Goal: Task Accomplishment & Management: Manage account settings

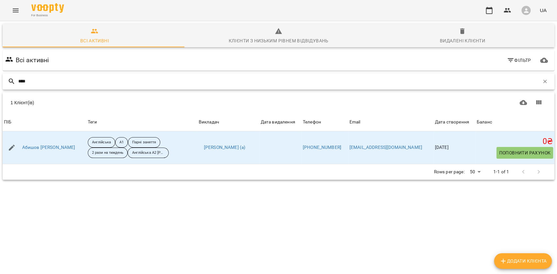
click at [61, 82] on input "****" at bounding box center [278, 81] width 521 height 11
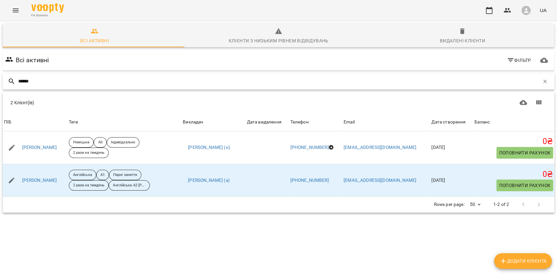
click at [63, 80] on input "******" at bounding box center [278, 81] width 521 height 11
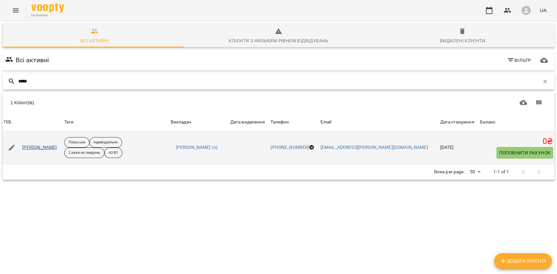
type input "*****"
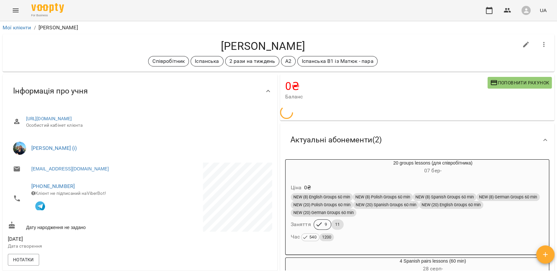
click at [22, 31] on li "Мої клієнти" at bounding box center [17, 28] width 29 height 8
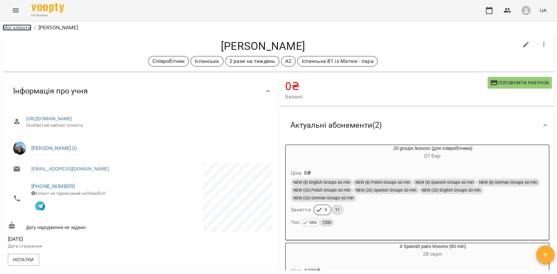
click at [22, 26] on link "Мої клієнти" at bounding box center [17, 27] width 29 height 6
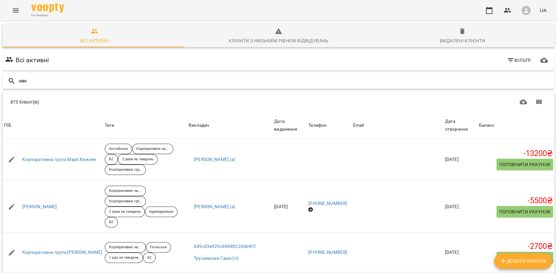
click at [505, 81] on input "text" at bounding box center [285, 81] width 534 height 11
click at [83, 85] on input "*****" at bounding box center [278, 81] width 521 height 11
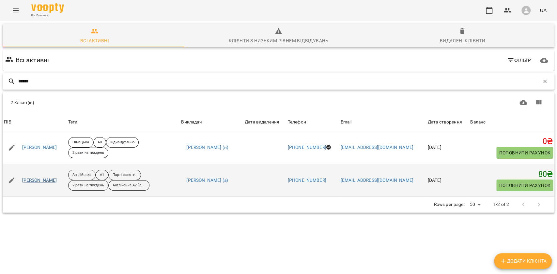
type input "******"
click at [50, 181] on link "[PERSON_NAME]" at bounding box center [39, 181] width 35 height 7
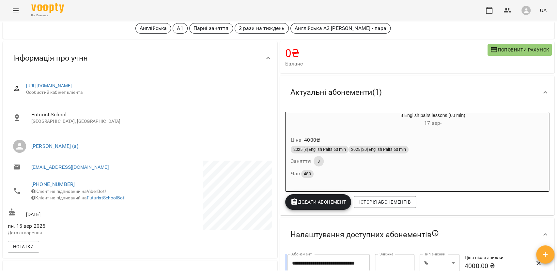
scroll to position [43, 0]
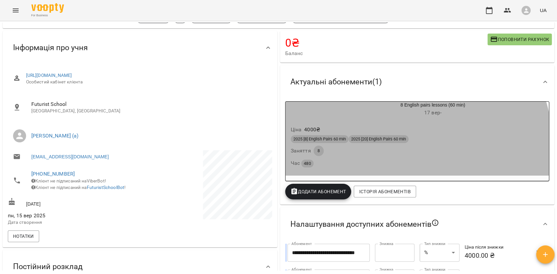
click at [373, 151] on div "2025 [8] English Pairs 60 min 2025 [20] English Pairs 60 min Заняття 8 Час 480" at bounding box center [417, 151] width 256 height 35
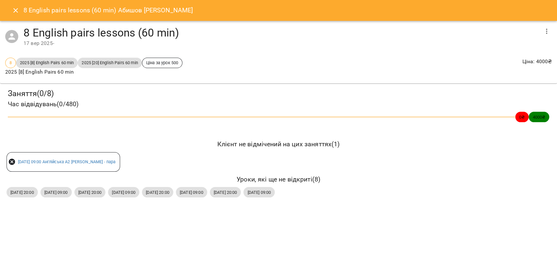
click at [545, 31] on icon "button" at bounding box center [547, 31] width 8 height 8
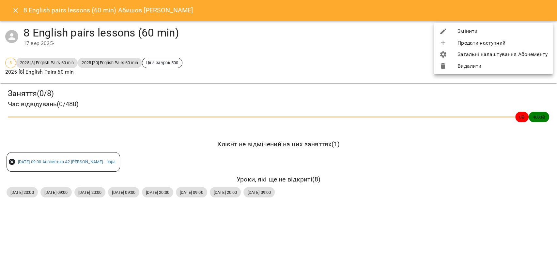
click at [488, 69] on li "Видалити" at bounding box center [493, 66] width 119 height 12
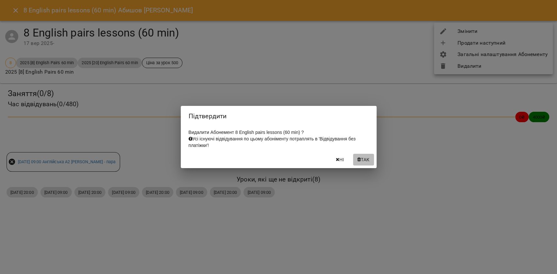
click at [362, 160] on span "Так" at bounding box center [365, 160] width 8 height 8
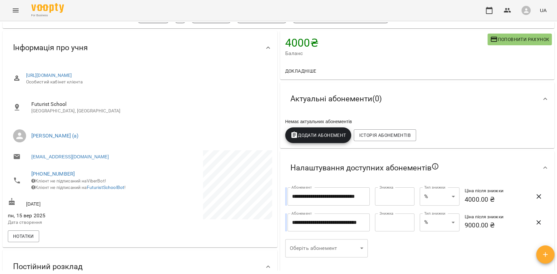
click at [326, 138] on span "Додати Абонемент" at bounding box center [318, 136] width 56 height 8
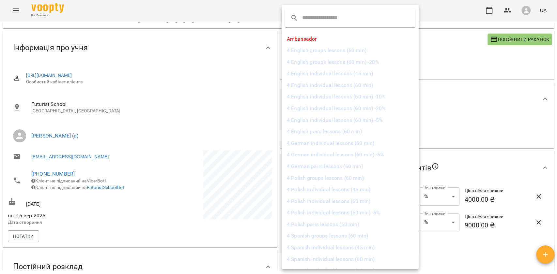
click at [320, 15] on input "text" at bounding box center [328, 18] width 52 height 10
type input "*"
click at [359, 234] on li "8 English pairs lessons (90 min) -10%" at bounding box center [343, 237] width 123 height 12
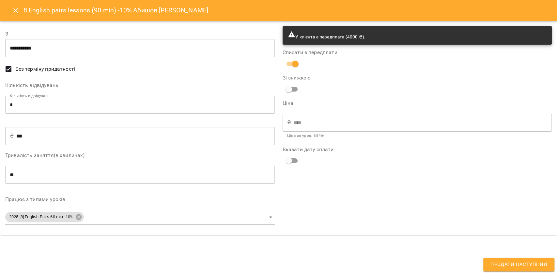
click at [536, 262] on span "Продати наступний" at bounding box center [519, 265] width 57 height 8
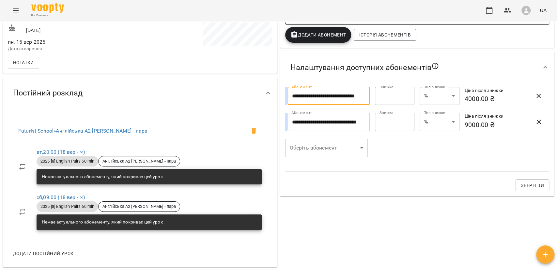
scroll to position [0, 2]
drag, startPoint x: 322, startPoint y: 100, endPoint x: 388, endPoint y: 99, distance: 66.6
click at [388, 99] on div "**********" at bounding box center [418, 96] width 270 height 23
click at [416, 167] on div at bounding box center [417, 168] width 272 height 15
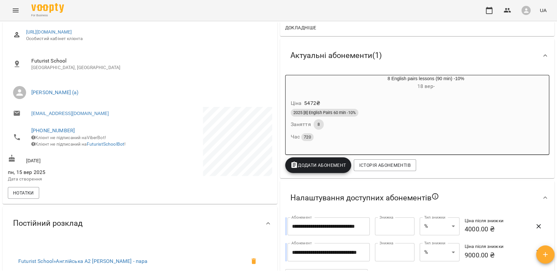
click at [403, 132] on div "2025 [8] English Pairs 60 min -10% Заняття 8 Час 720" at bounding box center [410, 125] width 242 height 35
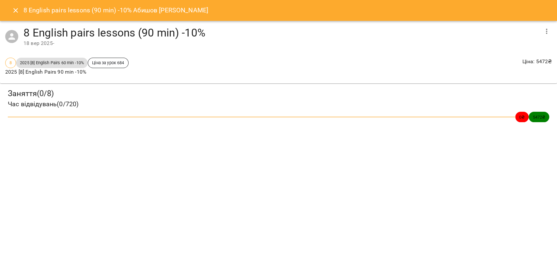
click at [546, 29] on icon "button" at bounding box center [547, 31] width 8 height 8
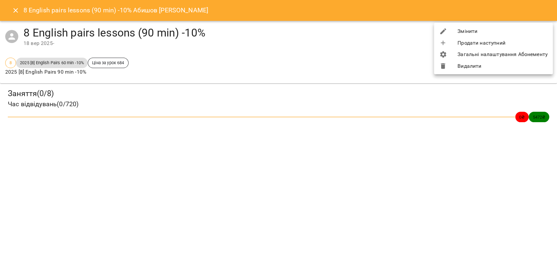
click at [461, 65] on li "Видалити" at bounding box center [493, 66] width 119 height 12
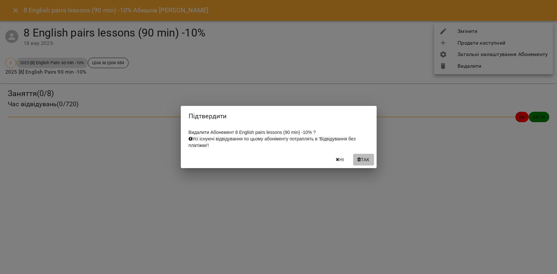
click at [359, 162] on icon "button" at bounding box center [359, 160] width 4 height 5
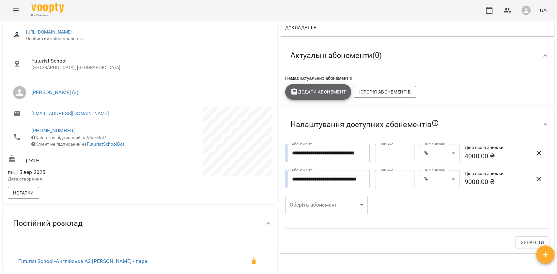
click at [334, 91] on span "Додати Абонемент" at bounding box center [318, 92] width 56 height 8
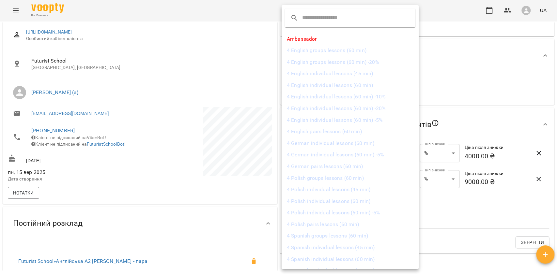
click at [352, 14] on input "text" at bounding box center [328, 18] width 52 height 10
type input "*"
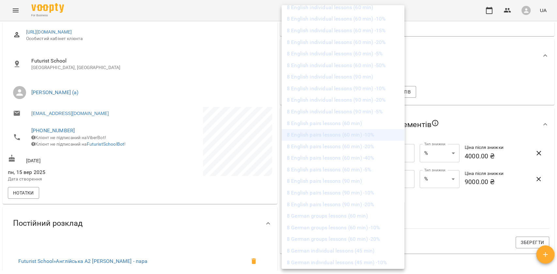
click at [366, 135] on li "8 English pairs lessons (60 min) -10%" at bounding box center [343, 135] width 123 height 12
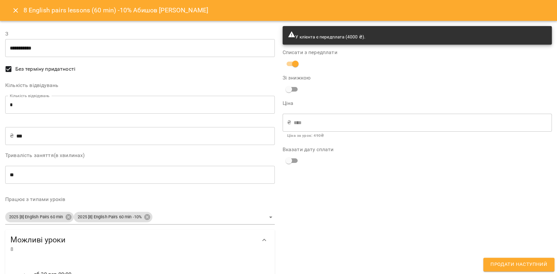
click at [512, 267] on span "Продати наступний" at bounding box center [519, 265] width 57 height 8
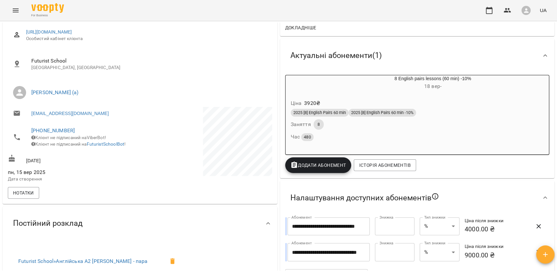
scroll to position [0, 0]
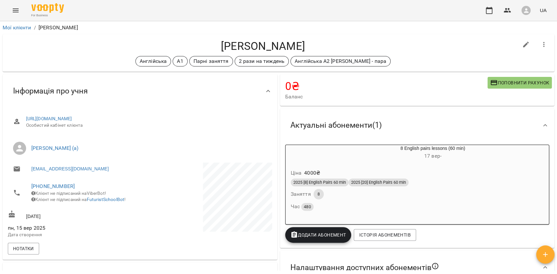
click at [345, 162] on div "8 English pairs lessons (60 min) [DATE] -" at bounding box center [417, 153] width 266 height 18
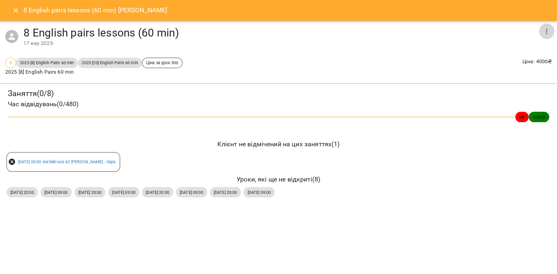
click at [549, 31] on icon "button" at bounding box center [547, 31] width 8 height 8
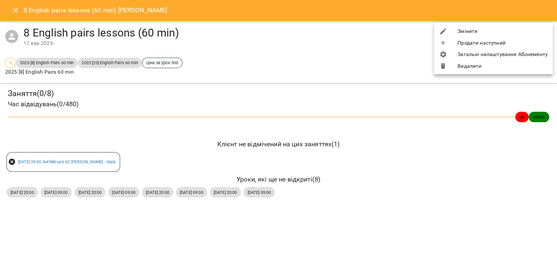
click at [549, 31] on li "Змінити" at bounding box center [493, 31] width 119 height 12
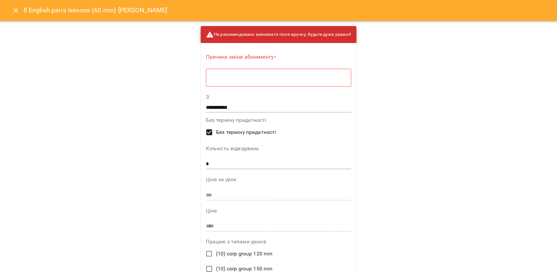
click at [3, 12] on div "8 English pairs lessons (60 min) Анастасія Руднєва" at bounding box center [278, 10] width 557 height 21
click at [20, 10] on button "Close" at bounding box center [16, 11] width 16 height 16
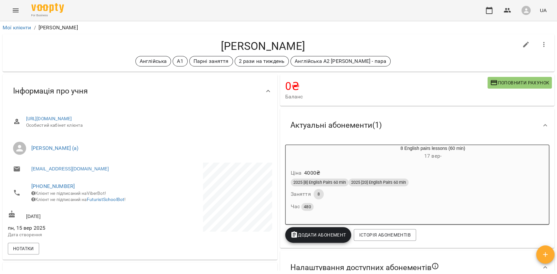
click at [468, 152] on div "8 English pairs lessons (60 min) 17 вер -" at bounding box center [433, 153] width 232 height 16
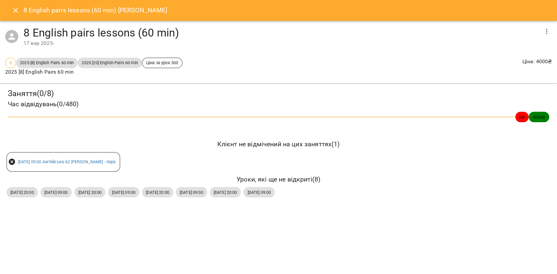
click at [543, 31] on icon "button" at bounding box center [547, 31] width 8 height 8
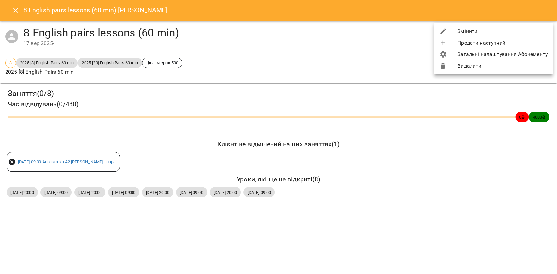
click at [492, 68] on li "Видалити" at bounding box center [493, 66] width 119 height 12
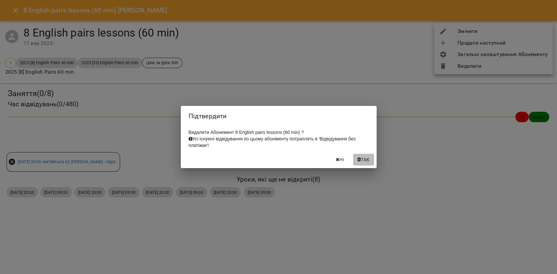
click at [369, 162] on span "Так" at bounding box center [365, 160] width 8 height 8
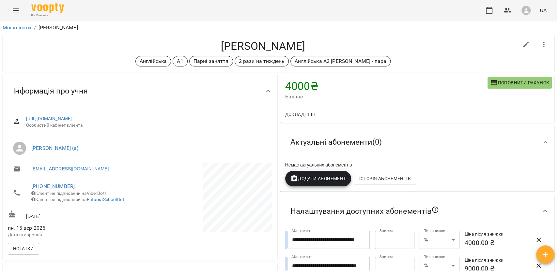
click at [310, 181] on span "Додати Абонемент" at bounding box center [318, 179] width 56 height 8
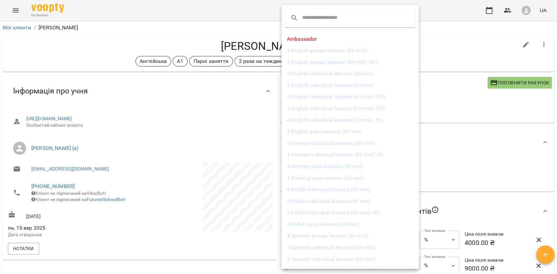
click at [319, 20] on input "text" at bounding box center [328, 18] width 52 height 10
type input "*"
click at [351, 178] on li "8 English pairs lessons (60 min) -10%" at bounding box center [343, 179] width 123 height 12
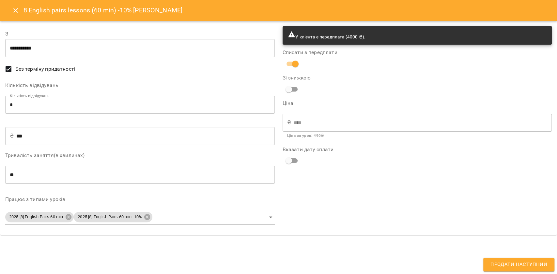
click at [505, 262] on span "Продати наступний" at bounding box center [519, 265] width 57 height 8
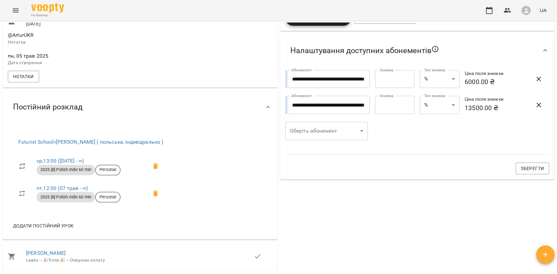
scroll to position [43, 0]
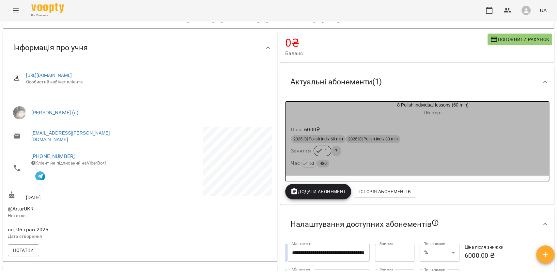
click at [427, 152] on div "2025 [8] Polish Indiv 60 min 2025 [8] Polish Indiv 30 min Заняття 1 7 Час 60 480" at bounding box center [417, 151] width 256 height 35
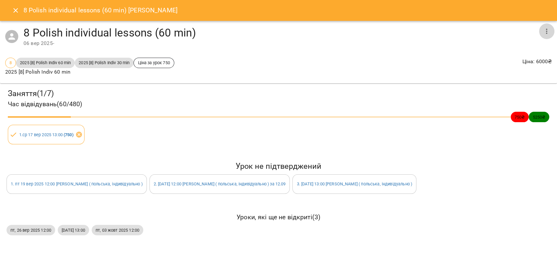
click at [539, 29] on button "button" at bounding box center [547, 31] width 16 height 16
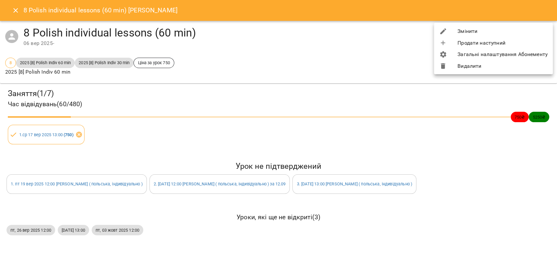
click at [492, 64] on li "Видалити" at bounding box center [493, 66] width 119 height 12
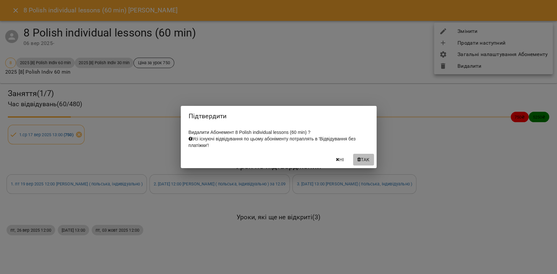
click at [360, 164] on span "Так" at bounding box center [364, 160] width 16 height 8
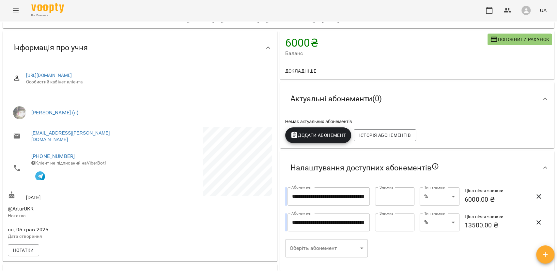
click at [301, 137] on span "Додати Абонемент" at bounding box center [318, 136] width 56 height 8
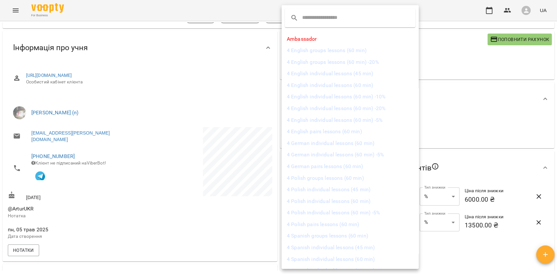
click at [322, 15] on input "text" at bounding box center [328, 18] width 52 height 10
type input "*"
click at [364, 103] on li "8 Polish individual lessons (60 min) -10%" at bounding box center [343, 104] width 123 height 12
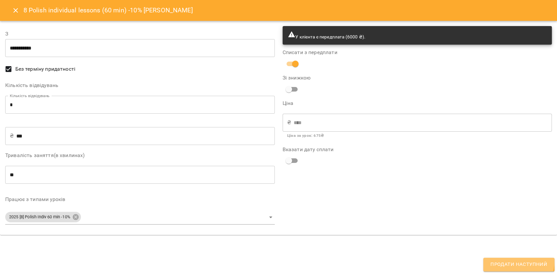
click at [502, 261] on span "Продати наступний" at bounding box center [519, 265] width 57 height 8
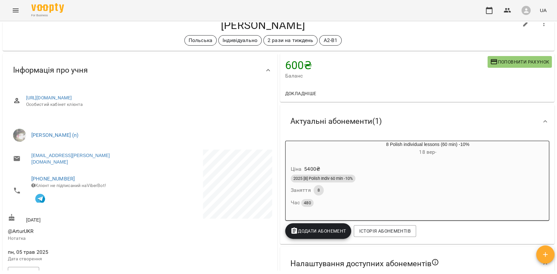
scroll to position [0, 0]
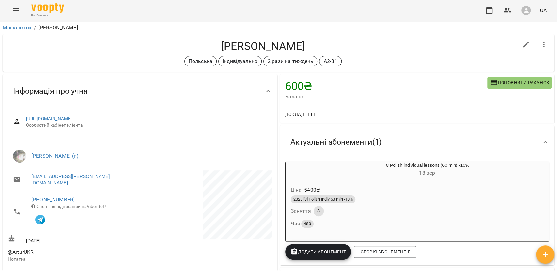
click at [371, 188] on div "Ціна 5400 ₴" at bounding box center [411, 190] width 245 height 12
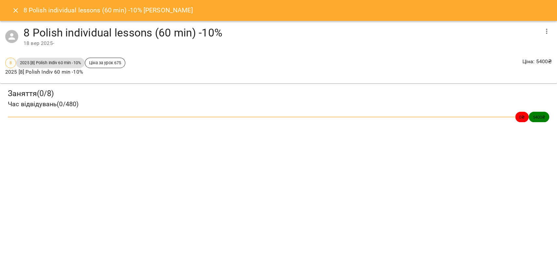
click at [548, 31] on icon "button" at bounding box center [547, 31] width 8 height 8
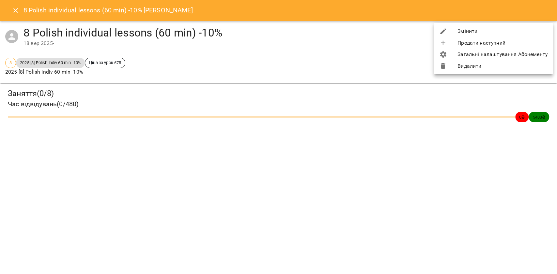
click at [548, 31] on li "Змінити" at bounding box center [493, 31] width 119 height 12
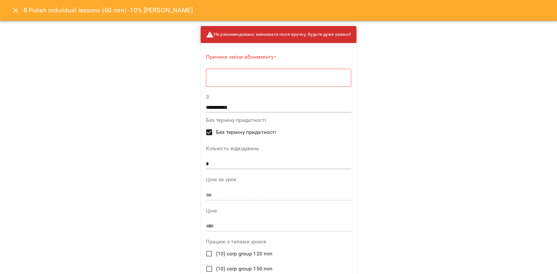
click at [276, 81] on textarea at bounding box center [279, 78] width 136 height 6
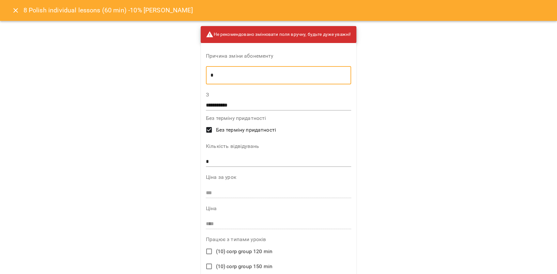
type textarea "*"
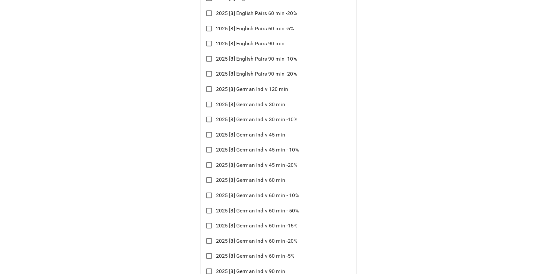
scroll to position [1923, 0]
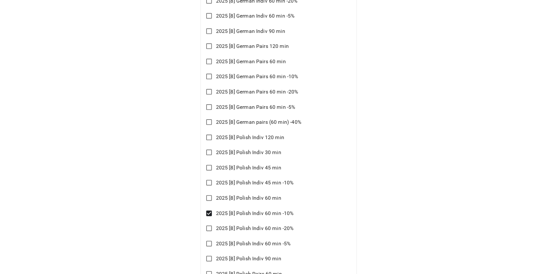
click at [263, 197] on span "2025 [8] Polish Indiv 60 min" at bounding box center [248, 199] width 65 height 8
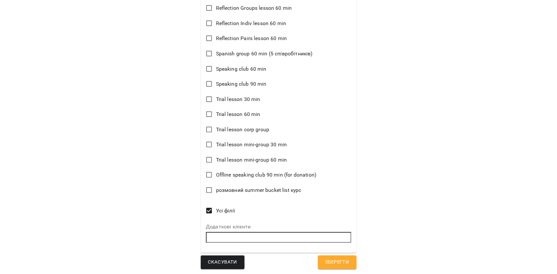
click at [325, 259] on span "Зберегти" at bounding box center [337, 262] width 24 height 8
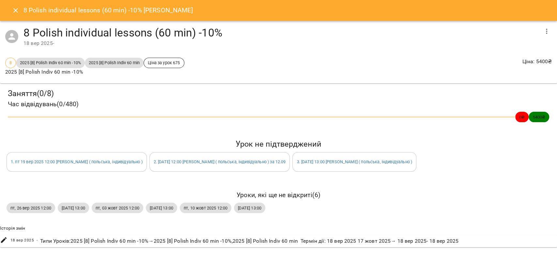
click at [13, 8] on icon "Close" at bounding box center [16, 11] width 8 height 8
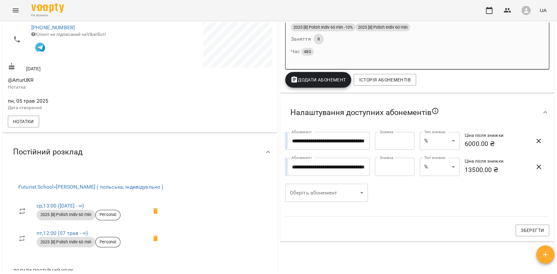
scroll to position [90, 0]
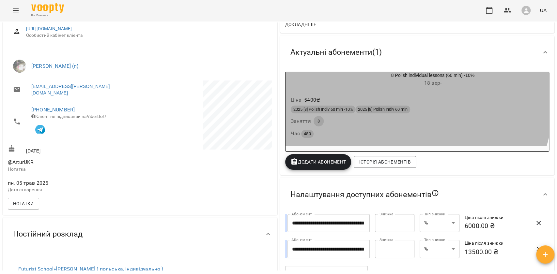
click at [388, 100] on div "Ціна 5400 ₴" at bounding box center [417, 100] width 256 height 12
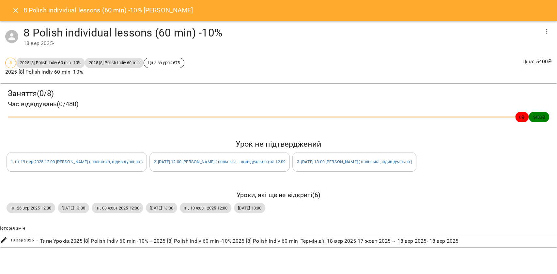
click at [548, 27] on icon "button" at bounding box center [547, 31] width 8 height 8
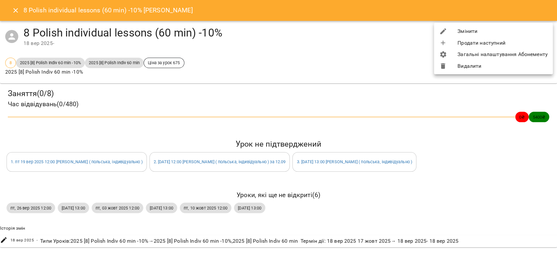
click at [548, 27] on li "Змінити" at bounding box center [493, 31] width 119 height 12
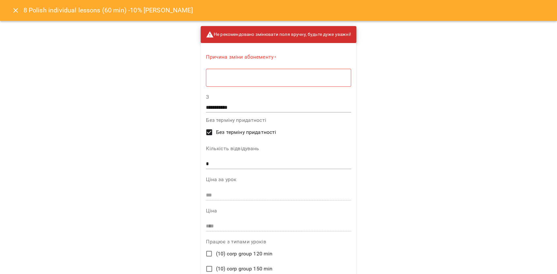
click at [245, 80] on textarea at bounding box center [279, 78] width 136 height 6
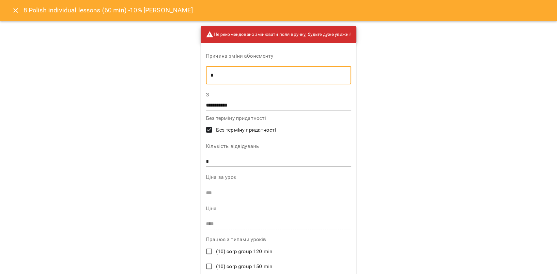
type textarea "*"
click at [253, 102] on input "**********" at bounding box center [278, 105] width 145 height 10
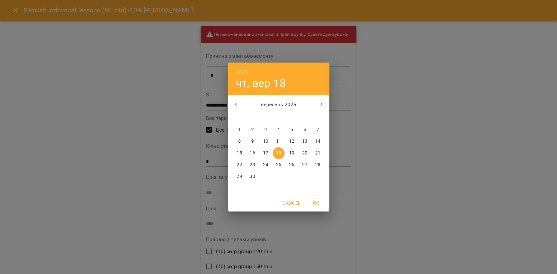
click at [265, 156] on p "17" at bounding box center [265, 153] width 5 height 7
type input "**********"
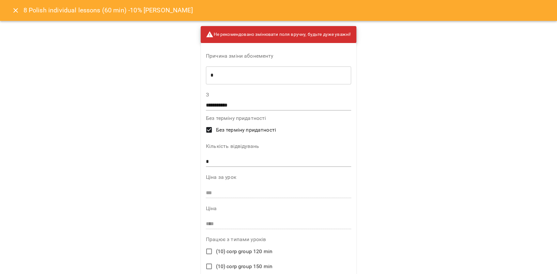
scroll to position [4742, 0]
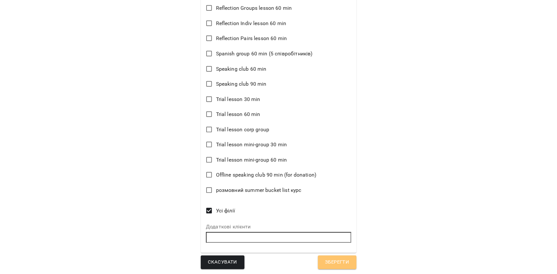
click at [343, 267] on button "Зберегти" at bounding box center [337, 263] width 39 height 14
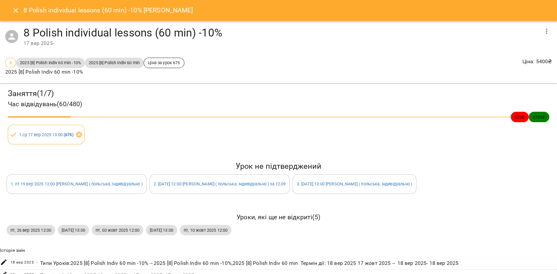
click at [16, 8] on icon "Close" at bounding box center [16, 11] width 8 height 8
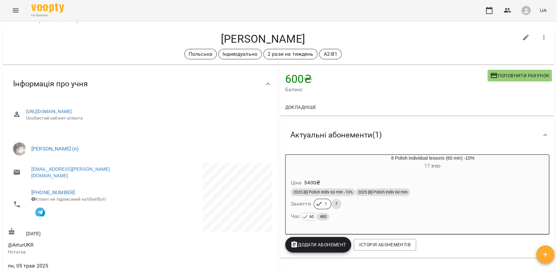
scroll to position [0, 0]
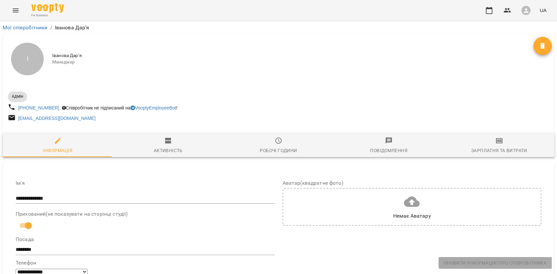
select select "**"
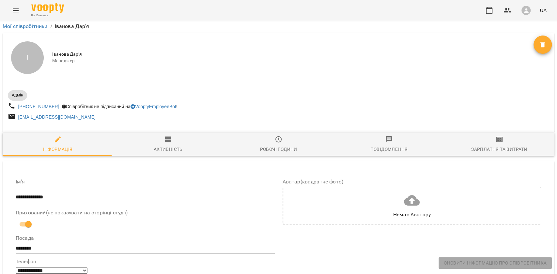
scroll to position [153, 0]
click at [18, 7] on icon "Menu" at bounding box center [16, 11] width 8 height 8
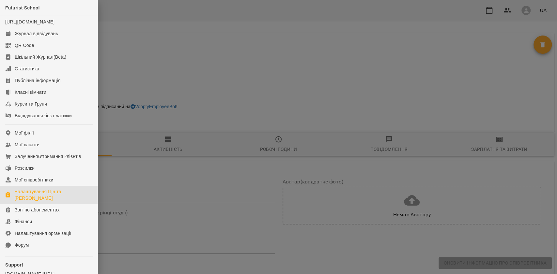
click at [36, 197] on div "Налаштування Цін та [PERSON_NAME]" at bounding box center [53, 195] width 78 height 13
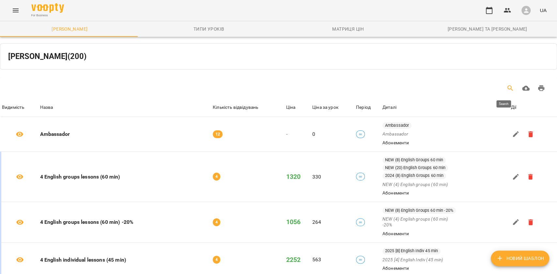
click at [507, 85] on icon "Search" at bounding box center [511, 89] width 8 height 8
click at [462, 84] on div "Table Toolbar" at bounding box center [421, 89] width 256 height 16
click at [35, 90] on input "Table Toolbar" at bounding box center [50, 88] width 65 height 8
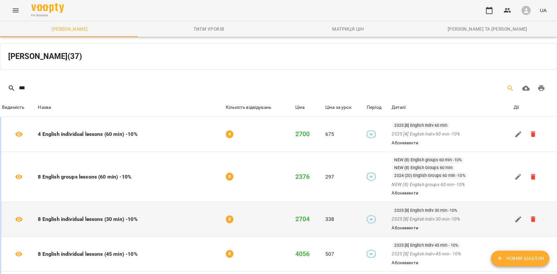
scroll to position [217, 0]
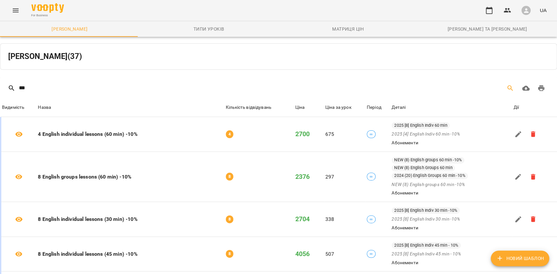
type input "***"
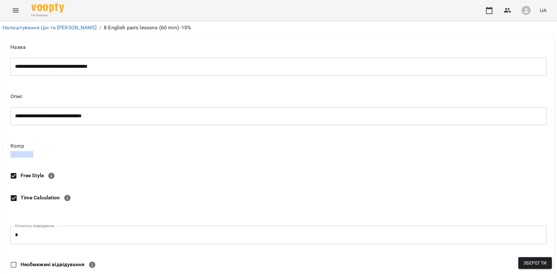
scroll to position [131, 0]
type input "****"
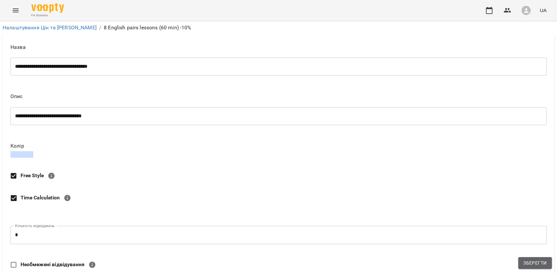
drag, startPoint x: 540, startPoint y: 260, endPoint x: 537, endPoint y: 260, distance: 3.3
click at [539, 260] on span "Зберегти" at bounding box center [534, 263] width 23 height 8
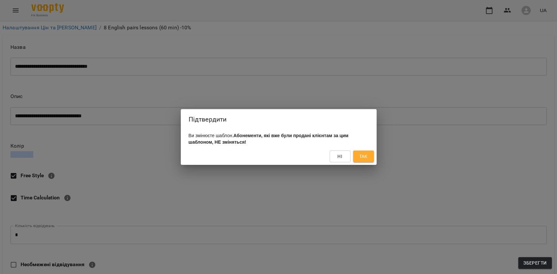
click at [356, 160] on button "Так" at bounding box center [363, 157] width 21 height 12
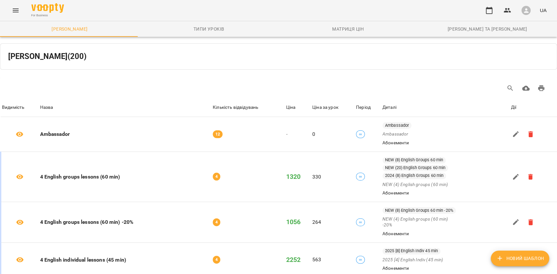
drag, startPoint x: 502, startPoint y: 86, endPoint x: 468, endPoint y: 86, distance: 33.6
click at [508, 86] on icon "Search" at bounding box center [511, 89] width 6 height 6
click at [54, 88] on input "Table Toolbar" at bounding box center [50, 88] width 65 height 8
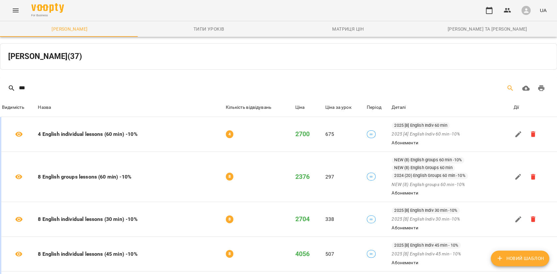
scroll to position [217, 0]
type input "***"
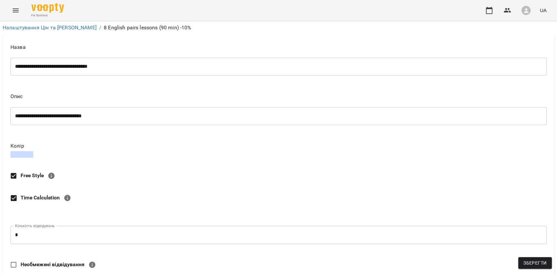
scroll to position [131, 0]
type input "****"
click at [546, 266] on span "Зберегти" at bounding box center [534, 263] width 23 height 8
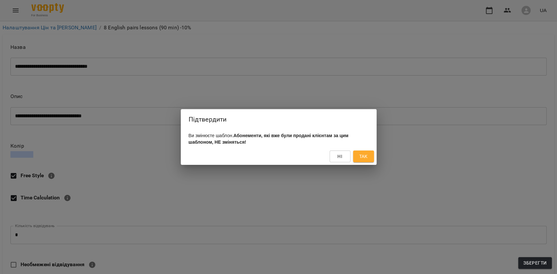
click at [364, 157] on span "Так" at bounding box center [363, 157] width 8 height 8
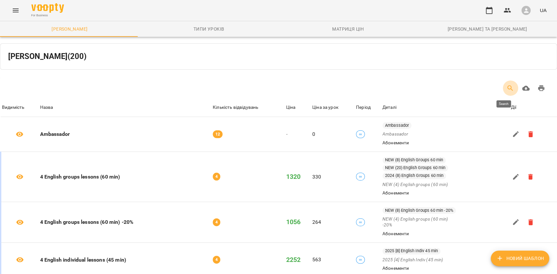
click at [509, 87] on button "Search" at bounding box center [511, 89] width 16 height 16
click at [36, 87] on input "Table Toolbar" at bounding box center [50, 88] width 65 height 8
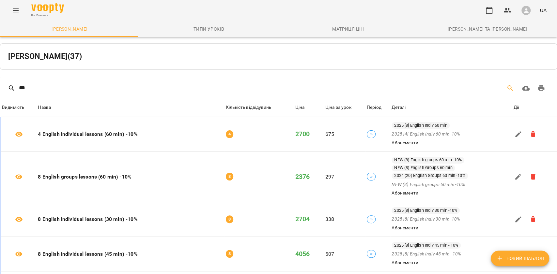
scroll to position [785, 0]
type input "***"
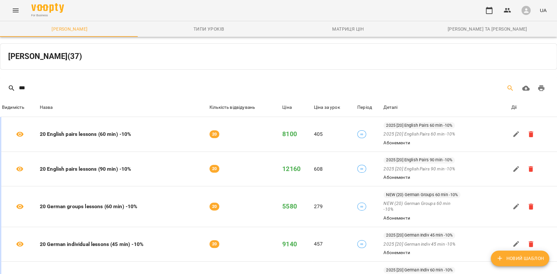
scroll to position [318, 0]
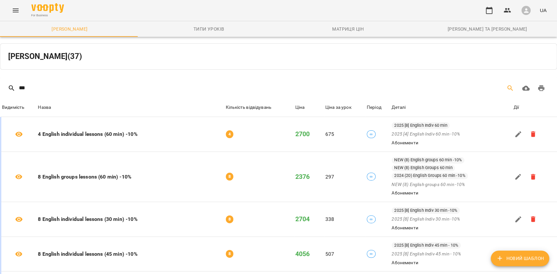
scroll to position [0, 0]
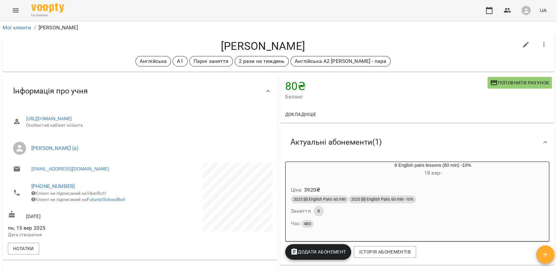
click at [381, 185] on div "Ціна 3920 ₴" at bounding box center [417, 190] width 256 height 12
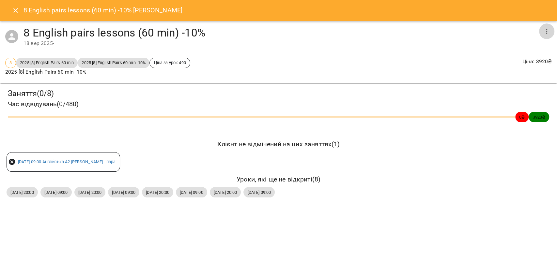
click at [550, 28] on icon "button" at bounding box center [547, 31] width 8 height 8
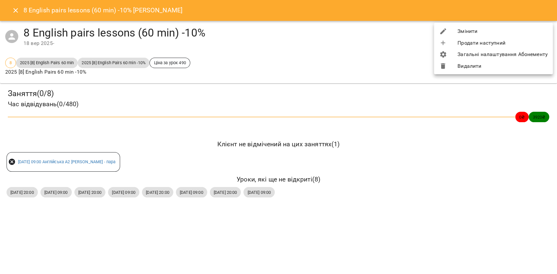
click at [489, 63] on li "Видалити" at bounding box center [493, 66] width 119 height 12
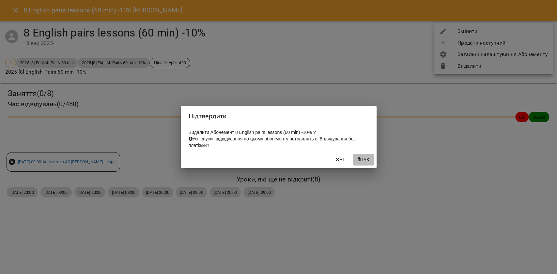
click at [367, 162] on span "Так" at bounding box center [365, 160] width 8 height 8
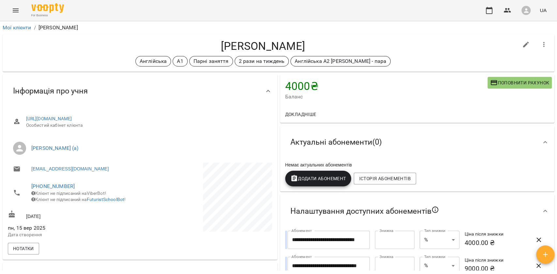
click at [326, 180] on span "Додати Абонемент" at bounding box center [318, 179] width 56 height 8
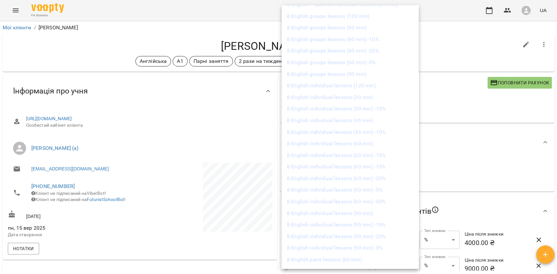
scroll to position [435, 0]
click at [330, 182] on li "8 English pairs lessons (60 min) -10%" at bounding box center [350, 185] width 137 height 12
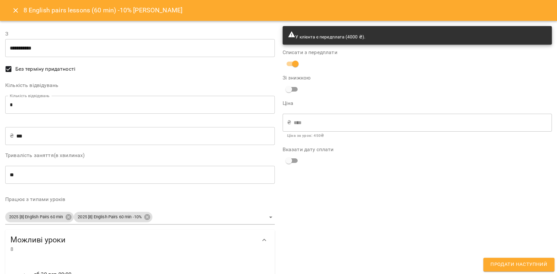
click at [516, 265] on span "Продати наступний" at bounding box center [519, 265] width 57 height 8
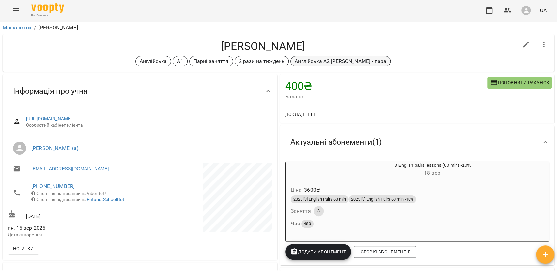
click at [326, 57] on div "Англійська А2 [PERSON_NAME] - пара" at bounding box center [340, 61] width 100 height 10
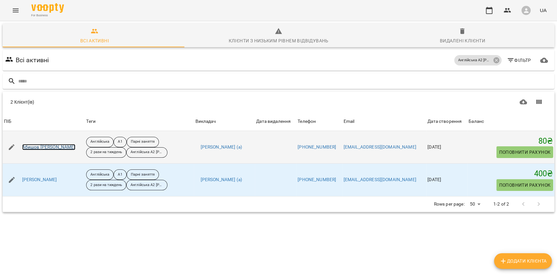
click at [54, 146] on link "Абишов [PERSON_NAME]" at bounding box center [48, 147] width 53 height 7
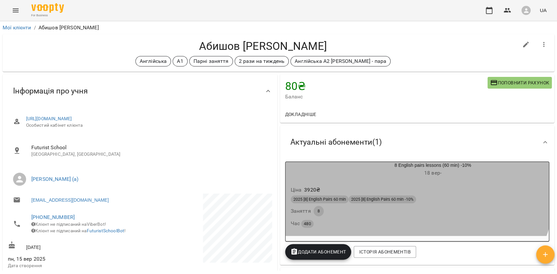
click at [388, 180] on div "Ціна 3920 ₴ 2025 [8] English Pairs 60 min 2025 [8] English Pairs 60 min -10% За…" at bounding box center [417, 208] width 266 height 58
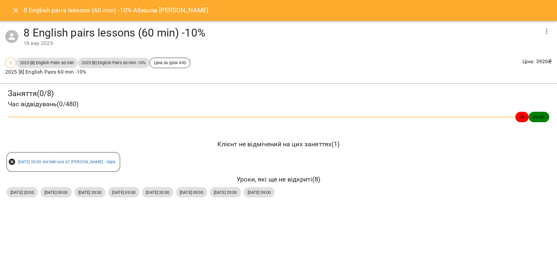
click at [544, 32] on icon "button" at bounding box center [547, 31] width 8 height 8
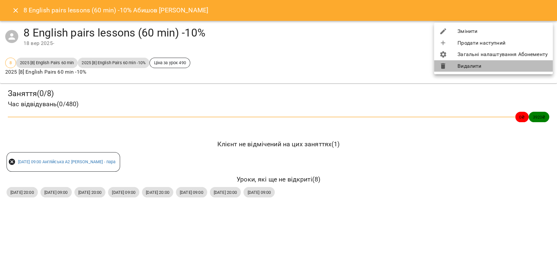
click at [499, 68] on li "Видалити" at bounding box center [493, 66] width 119 height 12
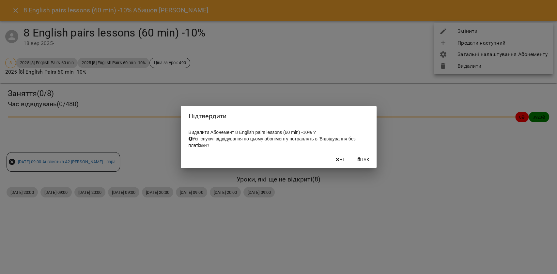
click at [364, 160] on span "Так" at bounding box center [365, 160] width 8 height 8
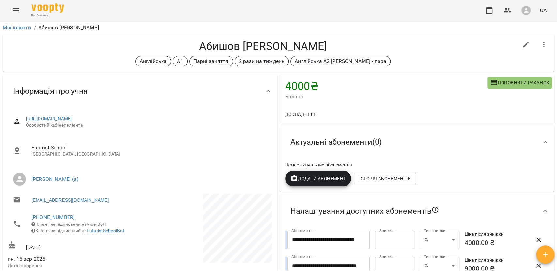
click at [326, 184] on button "Додати Абонемент" at bounding box center [318, 179] width 66 height 16
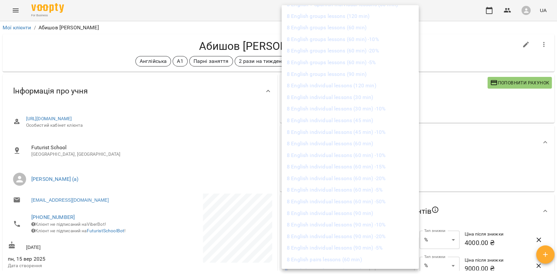
scroll to position [392, 0]
click at [330, 226] on li "8 English pairs lessons (60 min) -10%" at bounding box center [350, 228] width 137 height 12
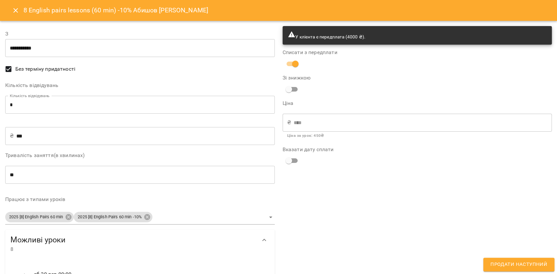
click at [502, 256] on div "У клієнта є передплата (4000 ₴). Списати з передплати Зі знижкою Ціна ₴ **** ​ …" at bounding box center [417, 244] width 277 height 445
click at [499, 263] on span "Продати наступний" at bounding box center [519, 265] width 57 height 8
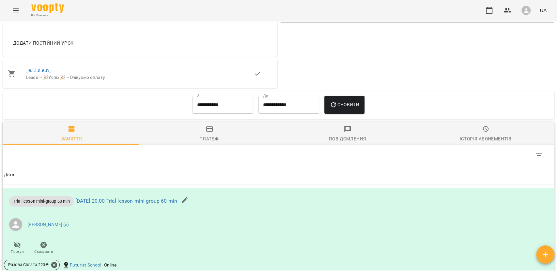
click at [200, 131] on span "Платежі" at bounding box center [210, 134] width 130 height 18
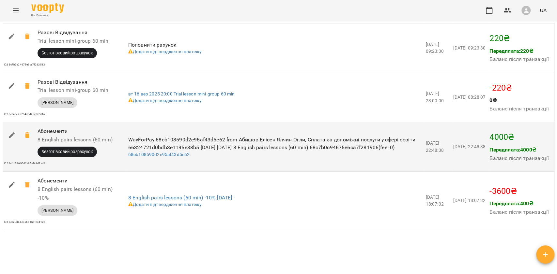
scroll to position [687, 0]
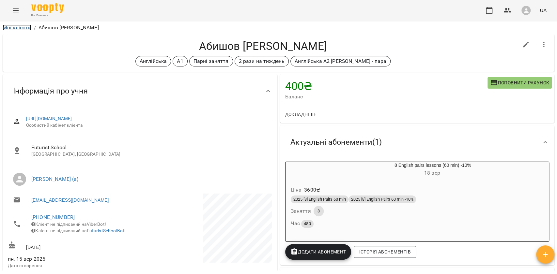
click at [16, 27] on link "Мої клієнти" at bounding box center [17, 27] width 29 height 6
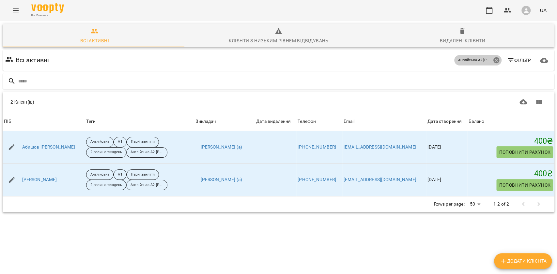
click at [493, 57] on icon at bounding box center [496, 60] width 6 height 6
